Goal: Task Accomplishment & Management: Use online tool/utility

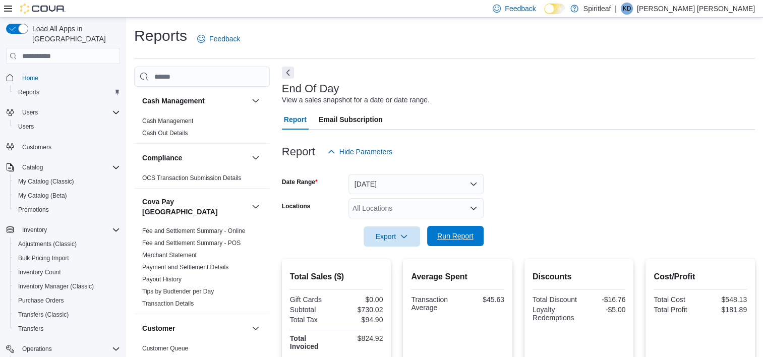
click at [462, 238] on span "Run Report" at bounding box center [456, 236] width 36 height 10
click at [457, 238] on span "Run Report" at bounding box center [456, 236] width 36 height 10
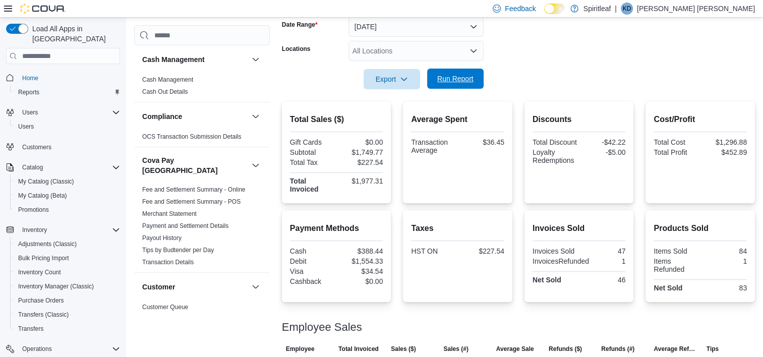
scroll to position [202, 0]
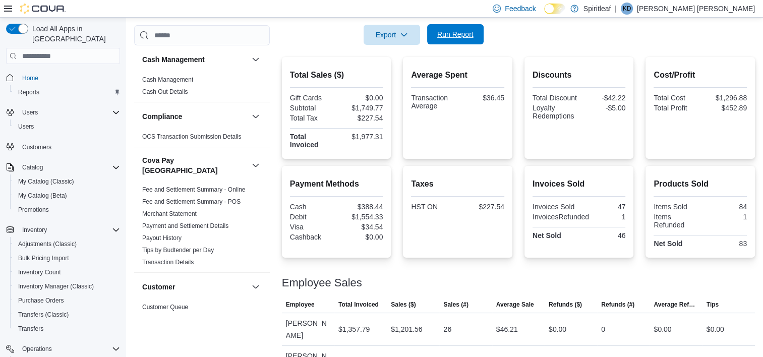
click at [470, 34] on span "Run Report" at bounding box center [456, 34] width 36 height 10
drag, startPoint x: 464, startPoint y: 36, endPoint x: 457, endPoint y: 32, distance: 8.6
click at [464, 36] on span "Run Report" at bounding box center [456, 34] width 36 height 10
click at [462, 36] on span "Run Report" at bounding box center [456, 34] width 36 height 10
click at [454, 38] on span "Run Report" at bounding box center [456, 34] width 36 height 10
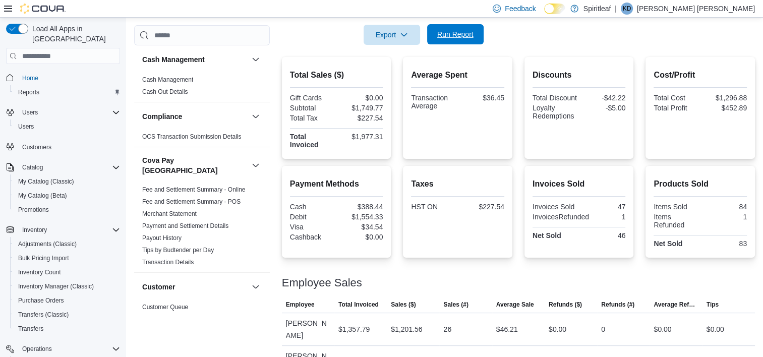
click at [456, 36] on span "Run Report" at bounding box center [456, 34] width 36 height 10
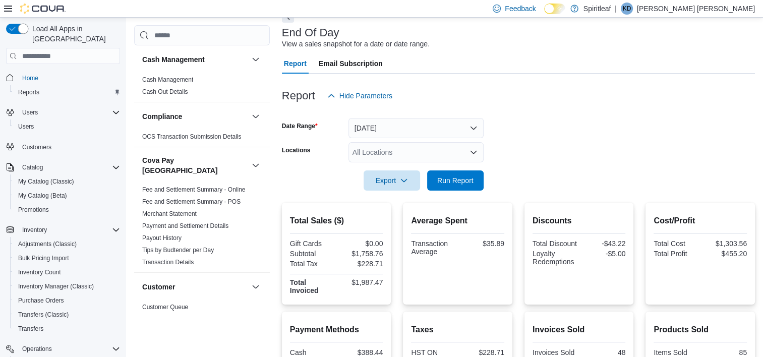
scroll to position [207, 0]
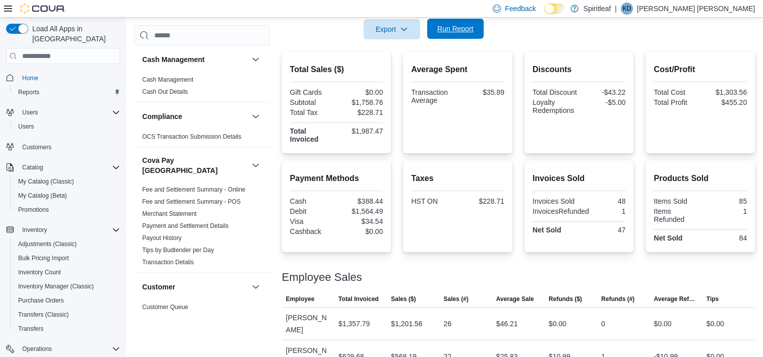
click at [460, 31] on span "Run Report" at bounding box center [456, 29] width 36 height 10
click at [450, 28] on span "Run Report" at bounding box center [456, 29] width 36 height 10
drag, startPoint x: 468, startPoint y: 25, endPoint x: 442, endPoint y: 44, distance: 32.6
click at [468, 26] on span "Run Report" at bounding box center [456, 29] width 36 height 10
click at [460, 27] on span "Run Report" at bounding box center [456, 29] width 36 height 10
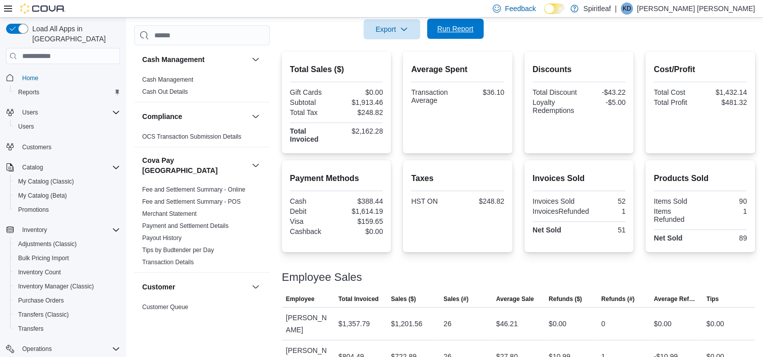
click at [460, 28] on span "Run Report" at bounding box center [456, 29] width 36 height 10
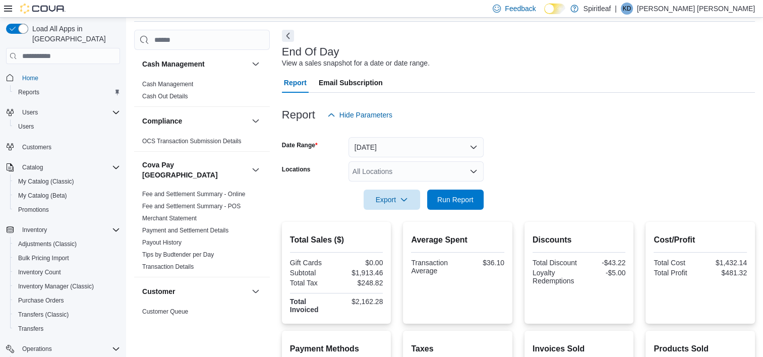
scroll to position [101, 0]
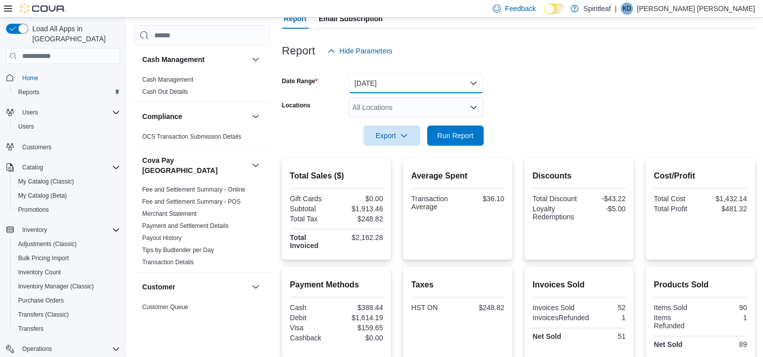
click at [472, 81] on button "Today" at bounding box center [416, 83] width 135 height 20
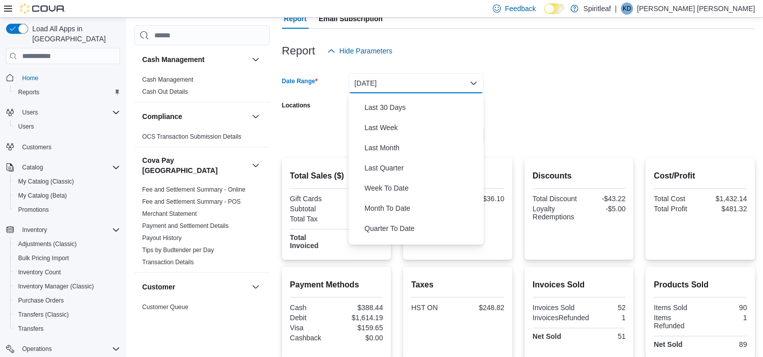
scroll to position [151, 0]
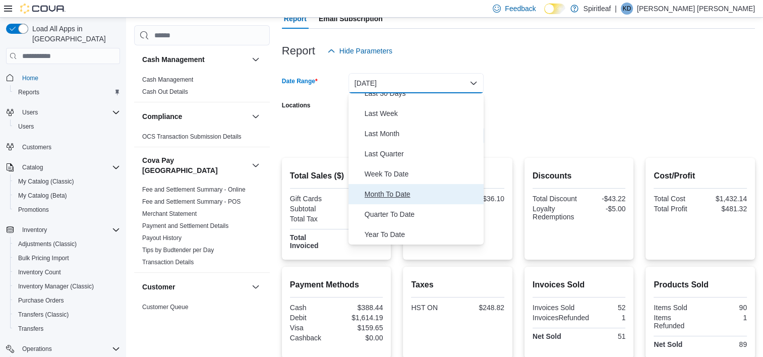
click at [386, 195] on span "Month To Date" at bounding box center [422, 194] width 115 height 12
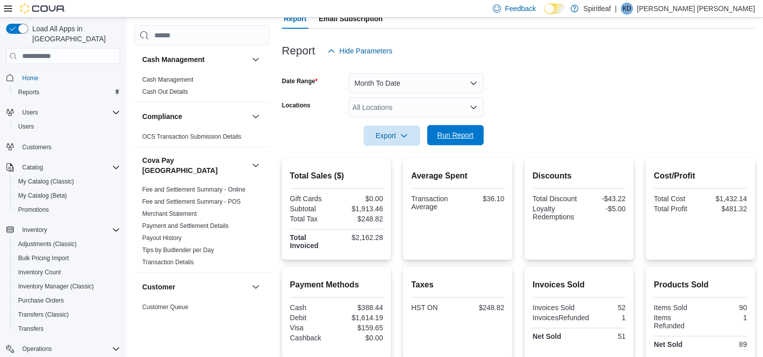
click at [447, 133] on span "Run Report" at bounding box center [456, 135] width 36 height 10
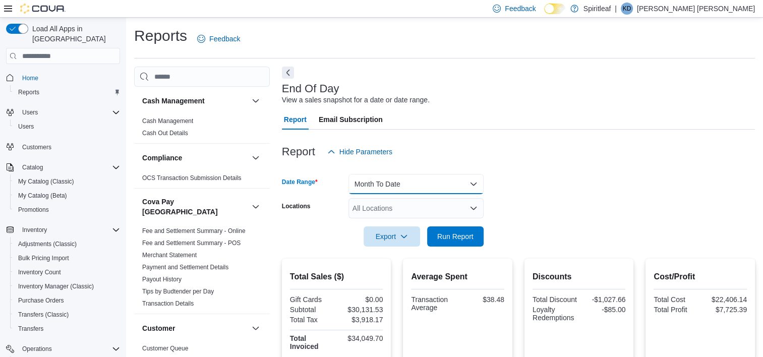
click at [474, 183] on button "Month To Date" at bounding box center [416, 184] width 135 height 20
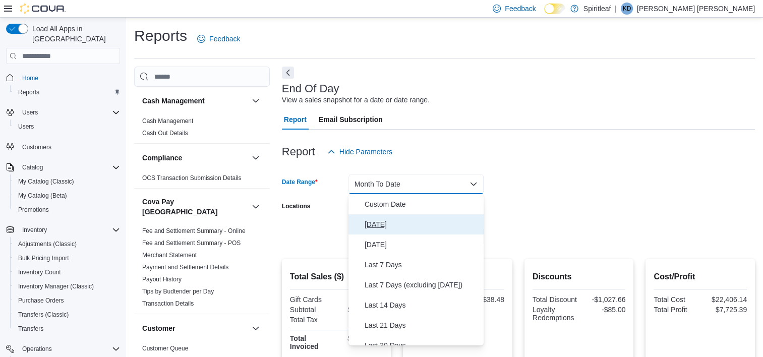
click at [377, 225] on span "Today" at bounding box center [422, 225] width 115 height 12
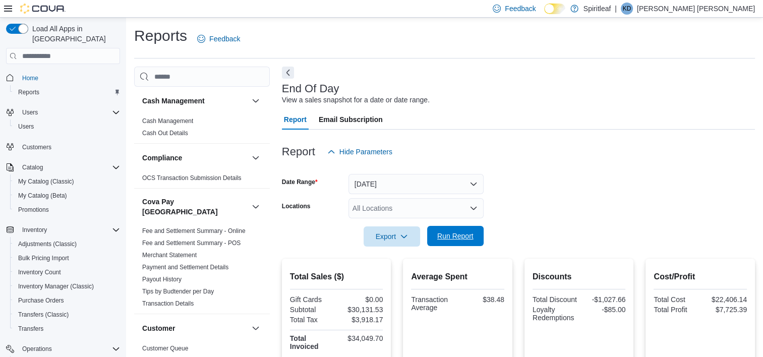
click at [452, 234] on span "Run Report" at bounding box center [456, 236] width 36 height 10
click at [454, 238] on span "Run Report" at bounding box center [456, 236] width 36 height 10
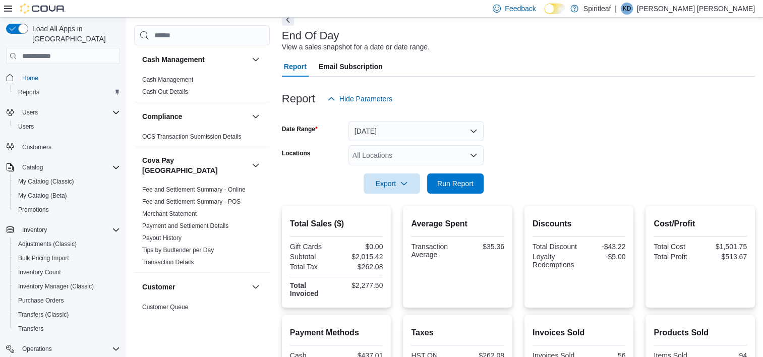
scroll to position [202, 0]
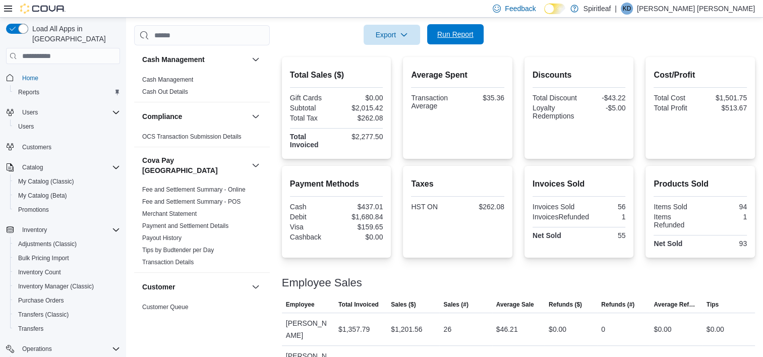
click at [445, 37] on span "Run Report" at bounding box center [456, 34] width 36 height 10
click at [460, 33] on span "Run Report" at bounding box center [456, 34] width 36 height 10
click at [407, 270] on div at bounding box center [518, 271] width 473 height 12
click at [462, 35] on span "Run Report" at bounding box center [456, 34] width 36 height 10
